Goal: Task Accomplishment & Management: Manage account settings

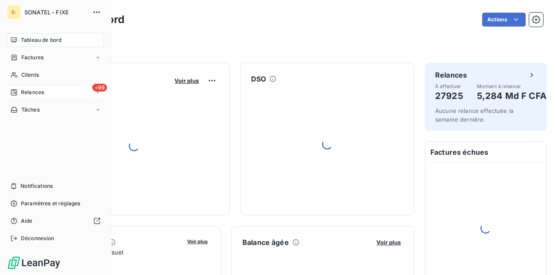
click at [46, 94] on div "+99 Relances" at bounding box center [55, 92] width 97 height 14
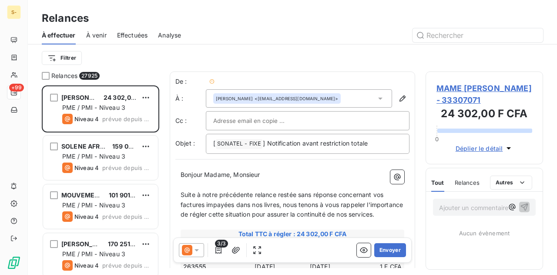
scroll to position [183, 111]
click at [196, 253] on icon at bounding box center [196, 249] width 9 height 9
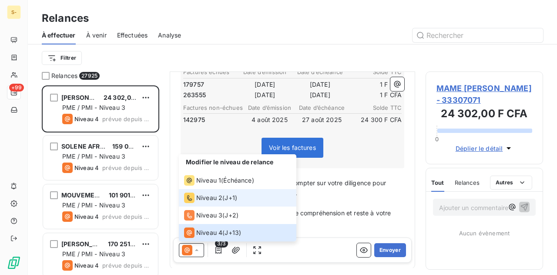
scroll to position [86, 0]
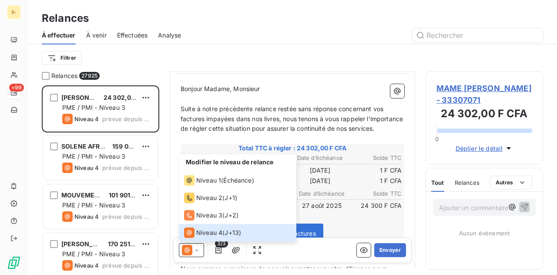
click at [278, 34] on div at bounding box center [367, 35] width 352 height 14
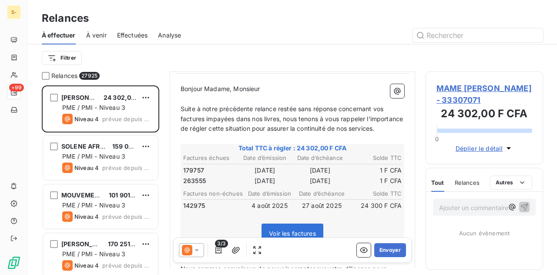
click at [229, 42] on div "À effectuer À venir Effectuées Analyse" at bounding box center [292, 35] width 529 height 18
click at [229, 43] on div "À effectuer À venir Effectuées Analyse" at bounding box center [292, 35] width 529 height 18
click at [198, 248] on icon at bounding box center [196, 249] width 9 height 9
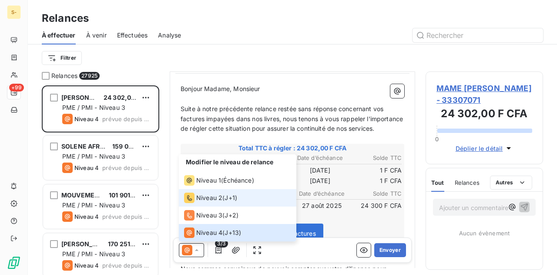
click at [237, 197] on span "J+1 )" at bounding box center [231, 197] width 13 height 9
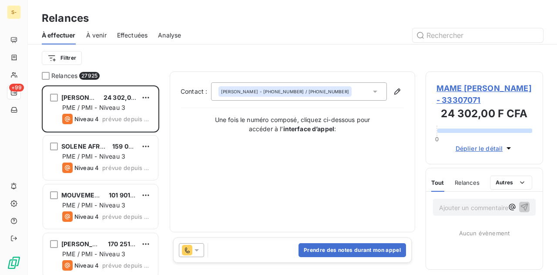
click at [205, 247] on div at bounding box center [193, 250] width 29 height 14
click at [198, 250] on icon at bounding box center [196, 249] width 9 height 9
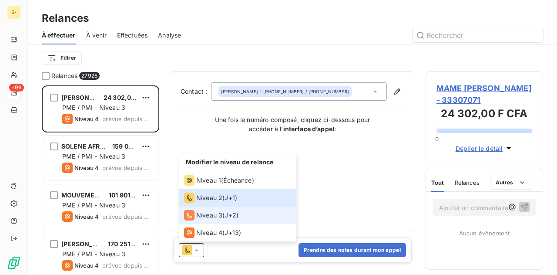
click at [236, 215] on span "J+2 )" at bounding box center [232, 215] width 14 height 9
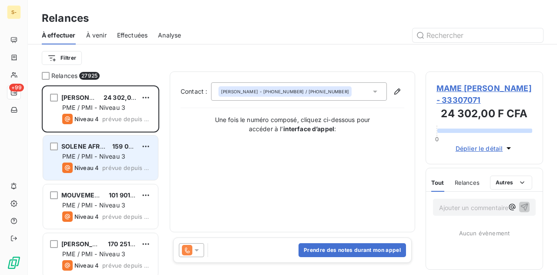
click at [116, 147] on span "159 001,00 F CFA" at bounding box center [137, 145] width 51 height 7
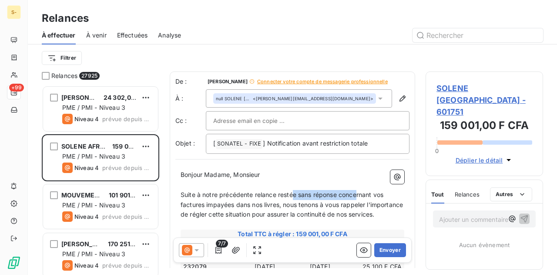
drag, startPoint x: 319, startPoint y: 193, endPoint x: 355, endPoint y: 196, distance: 35.8
click at [356, 195] on span "Suite à notre précédente relance restée sans réponse concernant vos factures im…" at bounding box center [293, 204] width 224 height 27
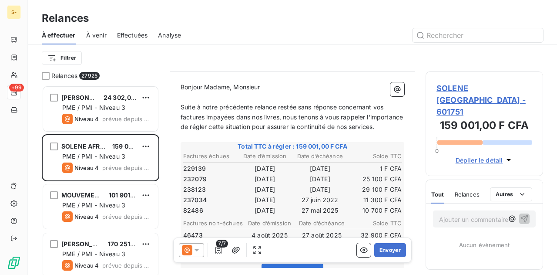
click at [204, 250] on div "7/7" at bounding box center [221, 250] width 85 height 14
click at [198, 251] on icon at bounding box center [196, 249] width 9 height 9
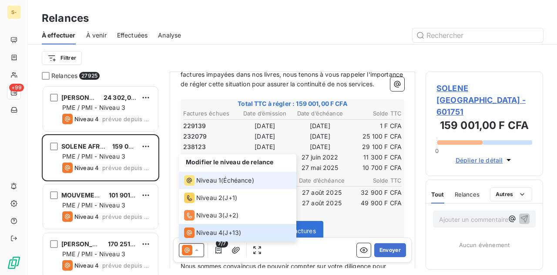
scroll to position [131, 0]
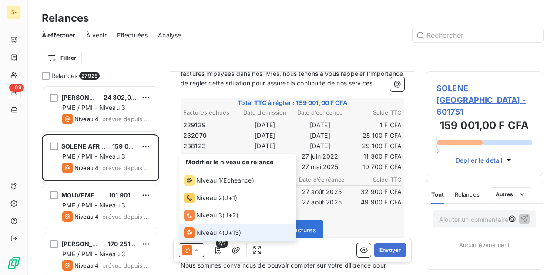
click at [221, 232] on span "Niveau 4" at bounding box center [209, 232] width 26 height 9
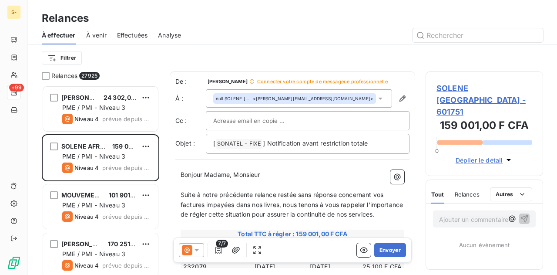
scroll to position [1, 0]
click at [225, 192] on span "Suite à notre précédente relance restée sans réponse concernant vos factures im…" at bounding box center [293, 203] width 224 height 27
click at [262, 193] on span "Suite à notre précédente relance restée sans réponse concernant vos factures im…" at bounding box center [293, 203] width 224 height 27
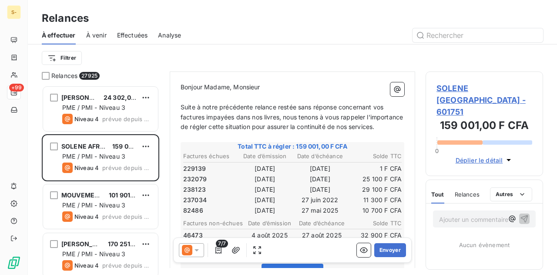
click at [197, 248] on icon at bounding box center [196, 249] width 9 height 9
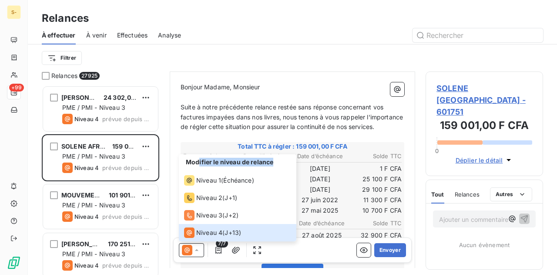
drag, startPoint x: 273, startPoint y: 163, endPoint x: 198, endPoint y: 160, distance: 74.9
click at [198, 160] on div "Modifier le niveau de relance" at bounding box center [237, 162] width 117 height 17
click at [276, 158] on div "Modifier le niveau de relance" at bounding box center [237, 162] width 117 height 17
click at [272, 161] on span "Modifier le niveau de relance" at bounding box center [229, 161] width 87 height 7
click at [274, 162] on div "Modifier le niveau de relance" at bounding box center [237, 162] width 117 height 17
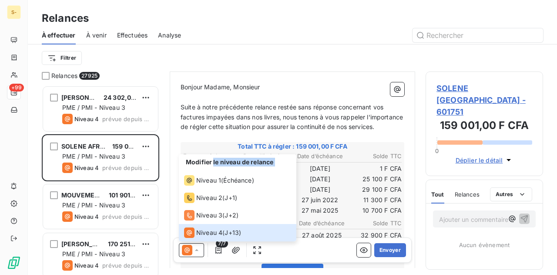
drag, startPoint x: 274, startPoint y: 162, endPoint x: 213, endPoint y: 161, distance: 60.5
click at [213, 161] on div "Modifier le niveau de relance" at bounding box center [237, 162] width 117 height 17
click at [279, 162] on div "Modifier le niveau de relance" at bounding box center [237, 162] width 117 height 17
drag, startPoint x: 276, startPoint y: 164, endPoint x: 189, endPoint y: 164, distance: 87.0
click at [192, 164] on div "Modifier le niveau de relance" at bounding box center [237, 162] width 117 height 17
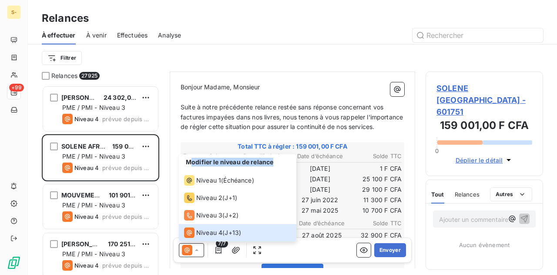
click at [250, 168] on div "Modifier le niveau de relance" at bounding box center [237, 162] width 117 height 17
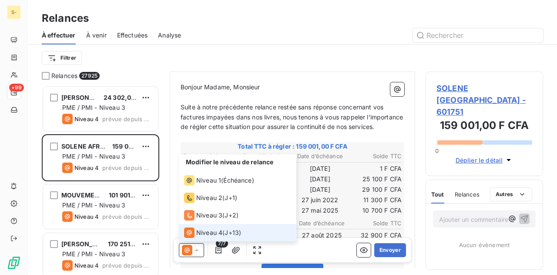
click at [253, 236] on li "Niveau 4 ( J+13 )" at bounding box center [237, 232] width 117 height 17
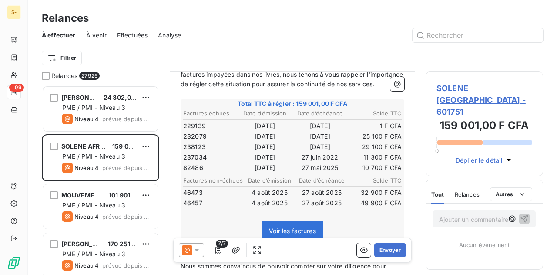
scroll to position [131, 0]
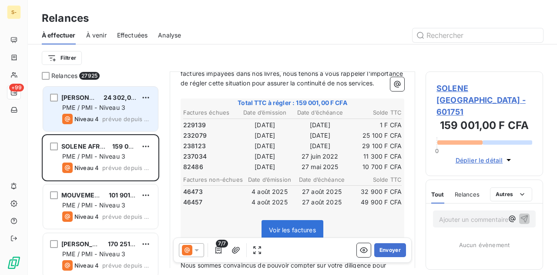
click at [107, 117] on span "prévue depuis 4112 jours" at bounding box center [126, 118] width 49 height 7
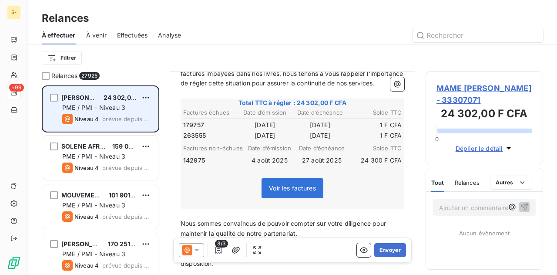
scroll to position [98, 0]
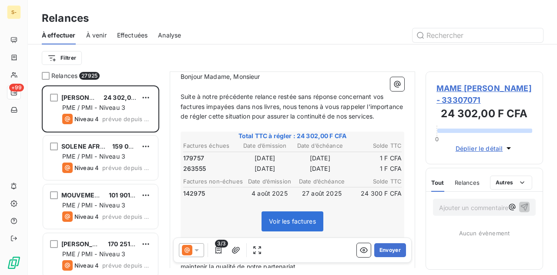
click at [201, 254] on div at bounding box center [191, 250] width 25 height 14
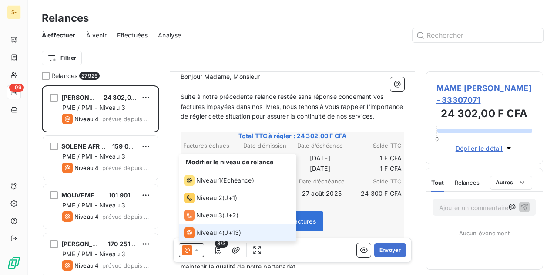
click at [201, 254] on div at bounding box center [191, 250] width 25 height 14
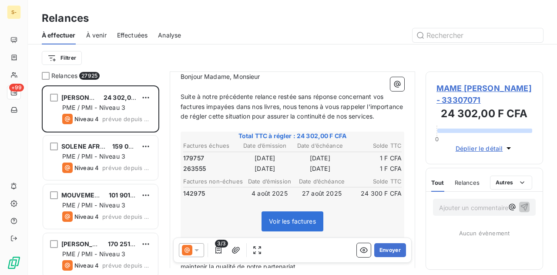
click at [400, 42] on div at bounding box center [367, 35] width 352 height 14
